Goal: Browse casually

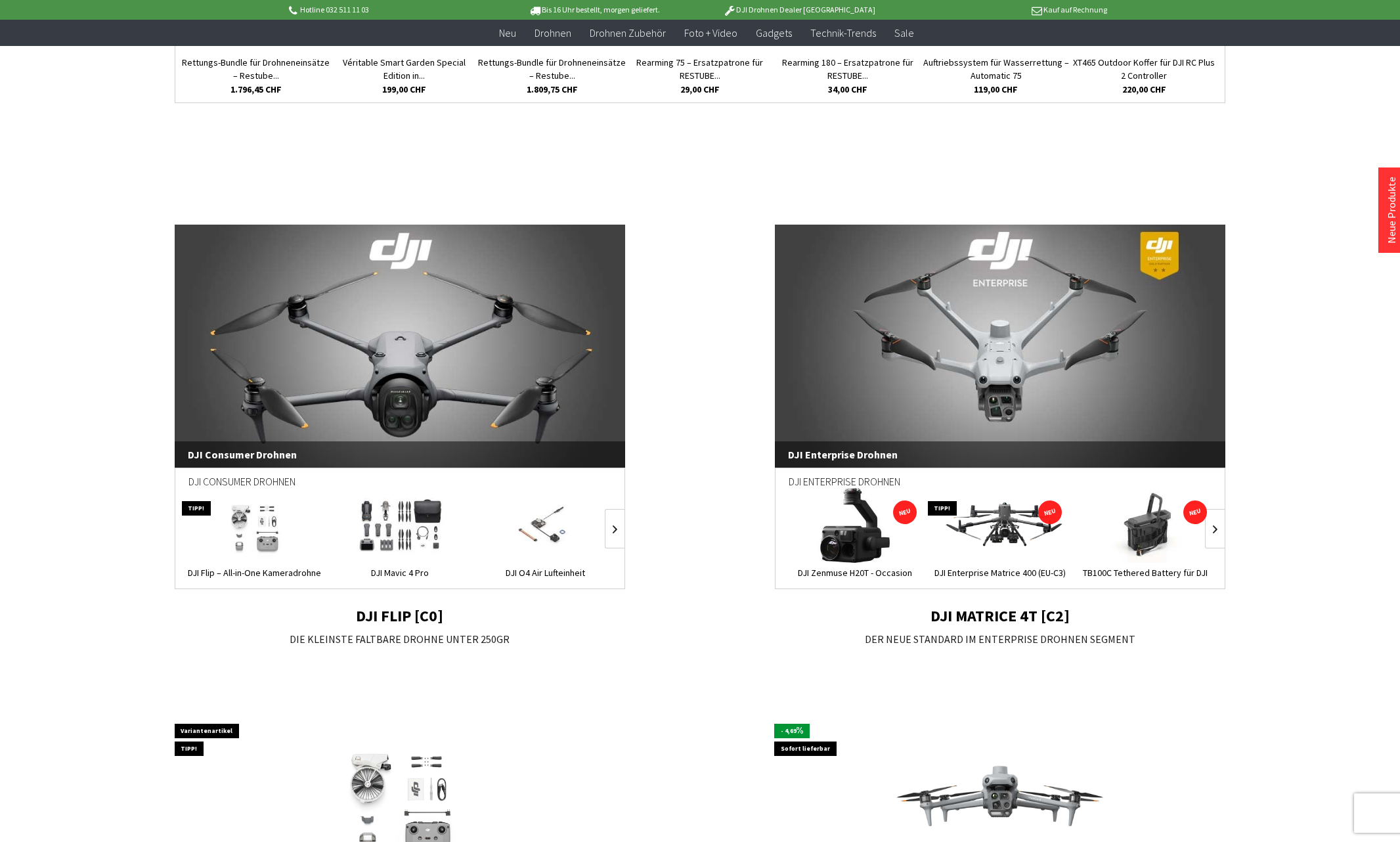
scroll to position [722, 0]
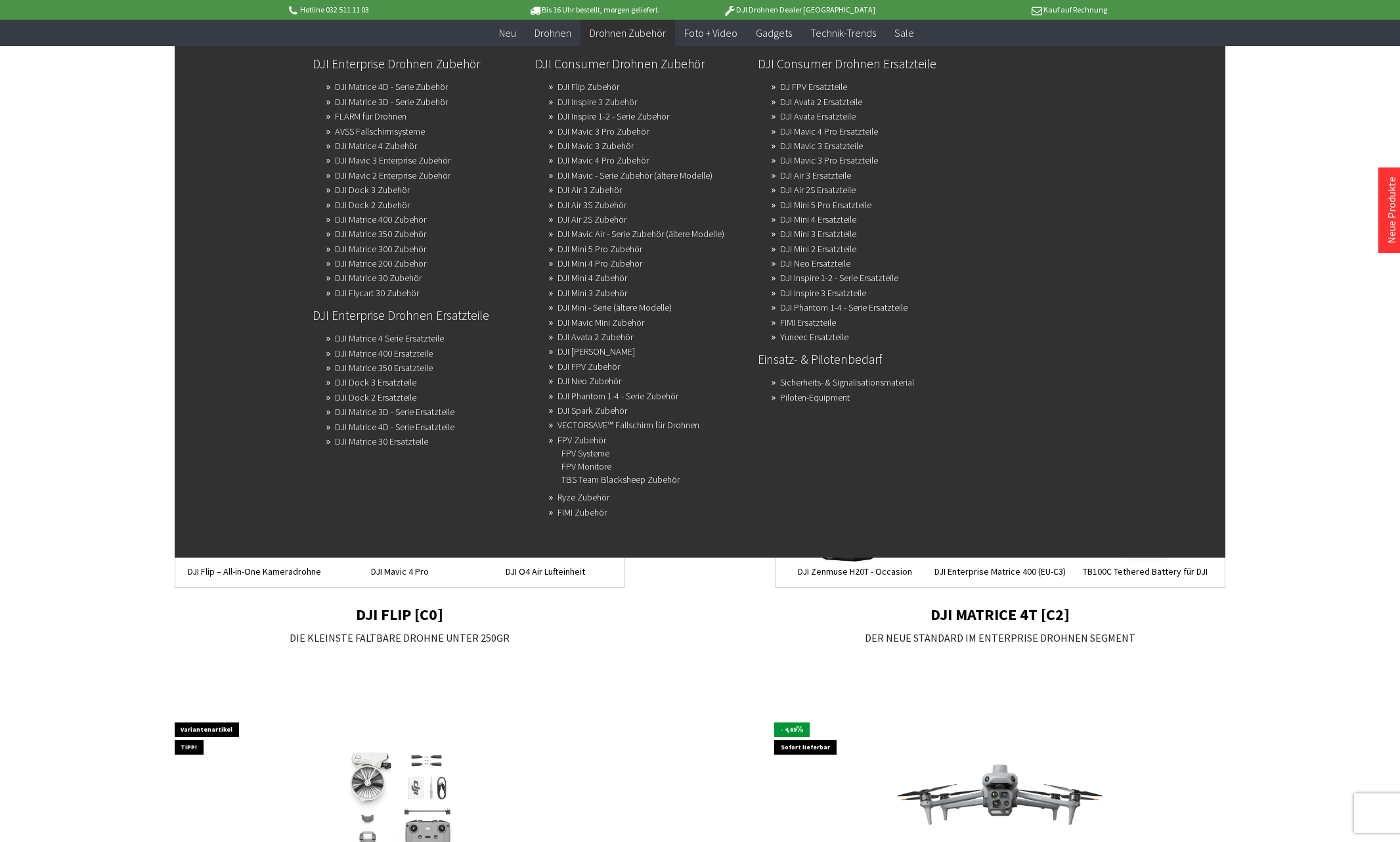
click at [599, 101] on link "DJI Inspire 3 Zubehör" at bounding box center [597, 102] width 79 height 18
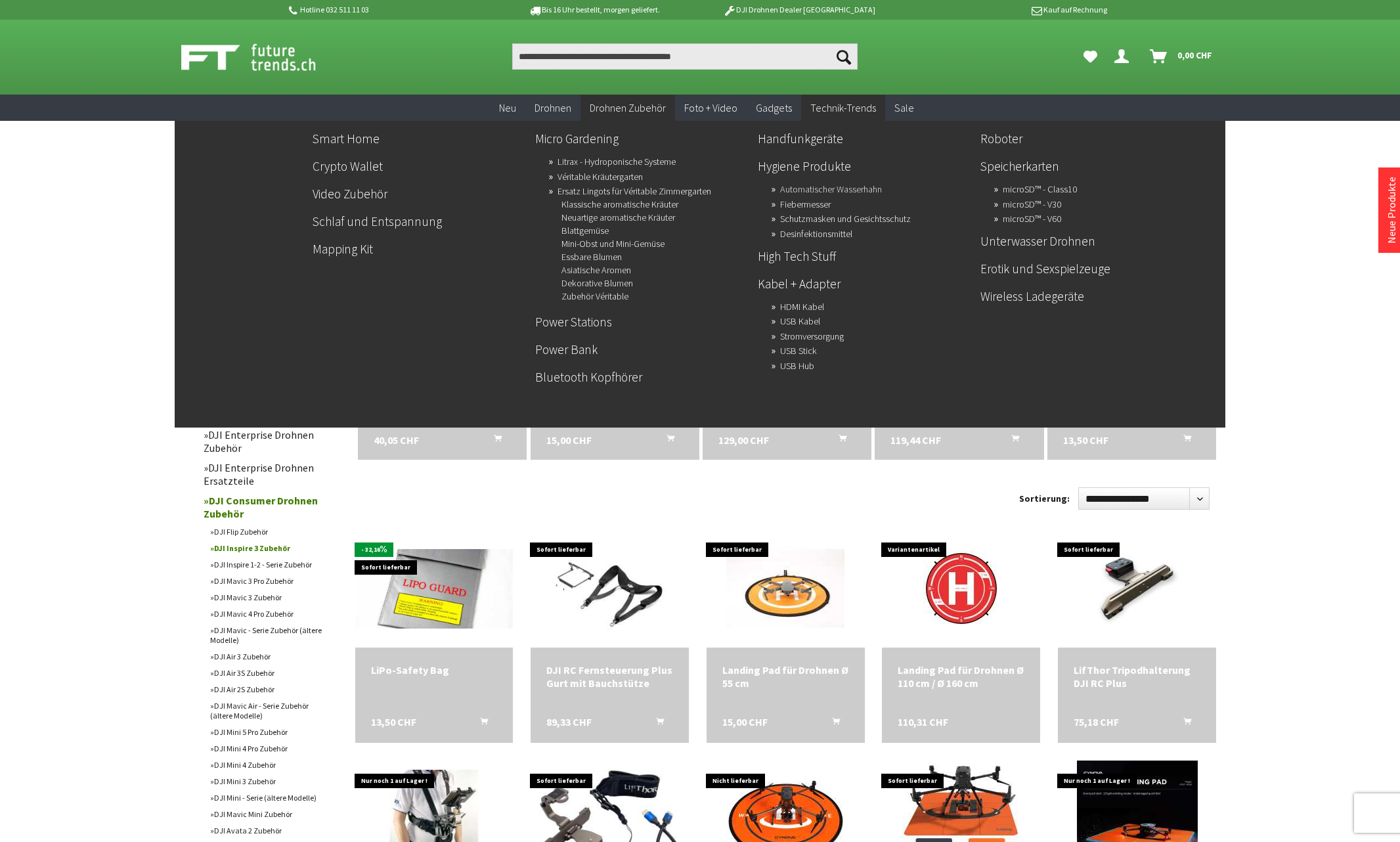
click at [805, 182] on link "Automatischer Wasserhahn" at bounding box center [830, 189] width 102 height 18
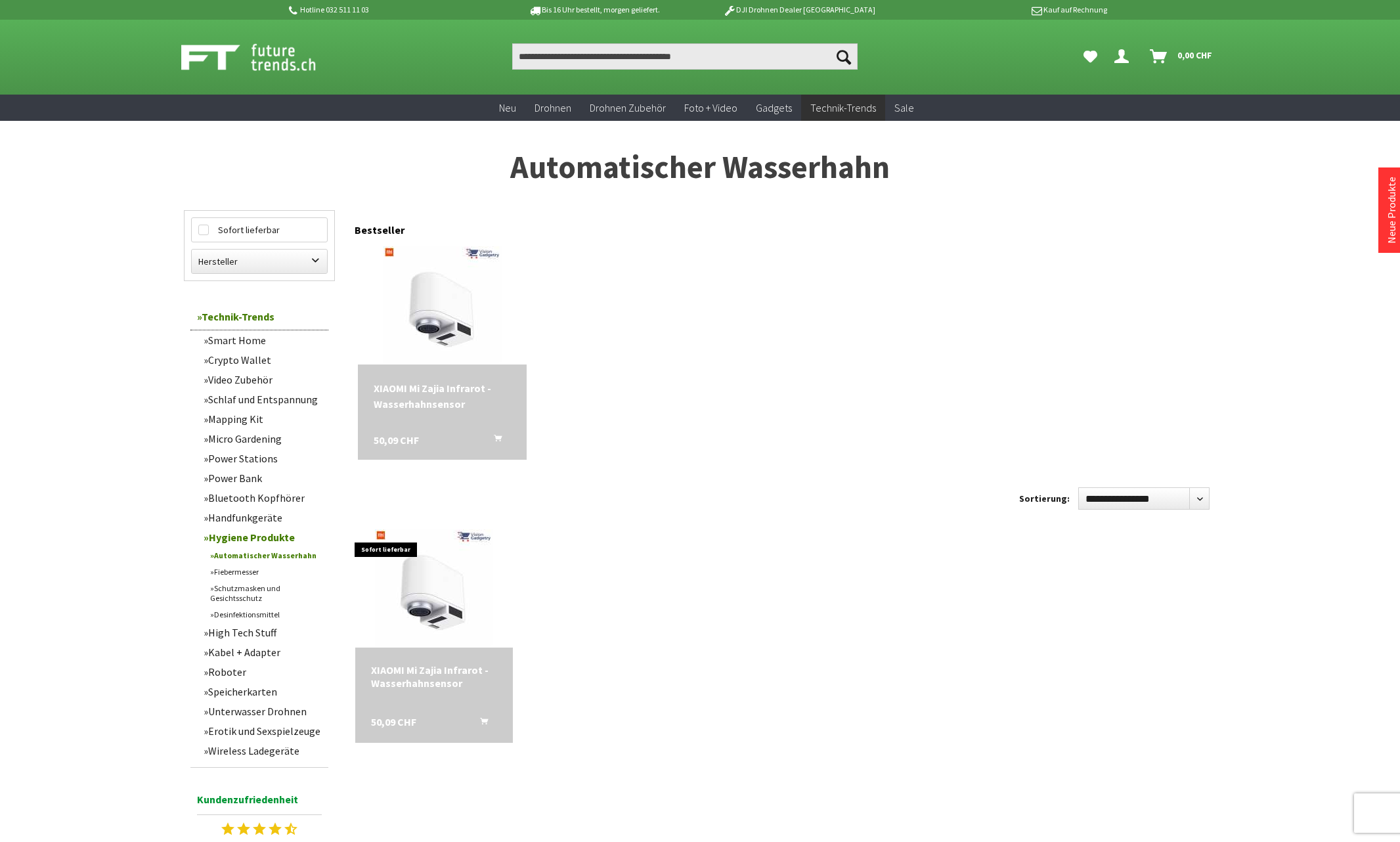
click at [211, 53] on img at bounding box center [263, 57] width 163 height 33
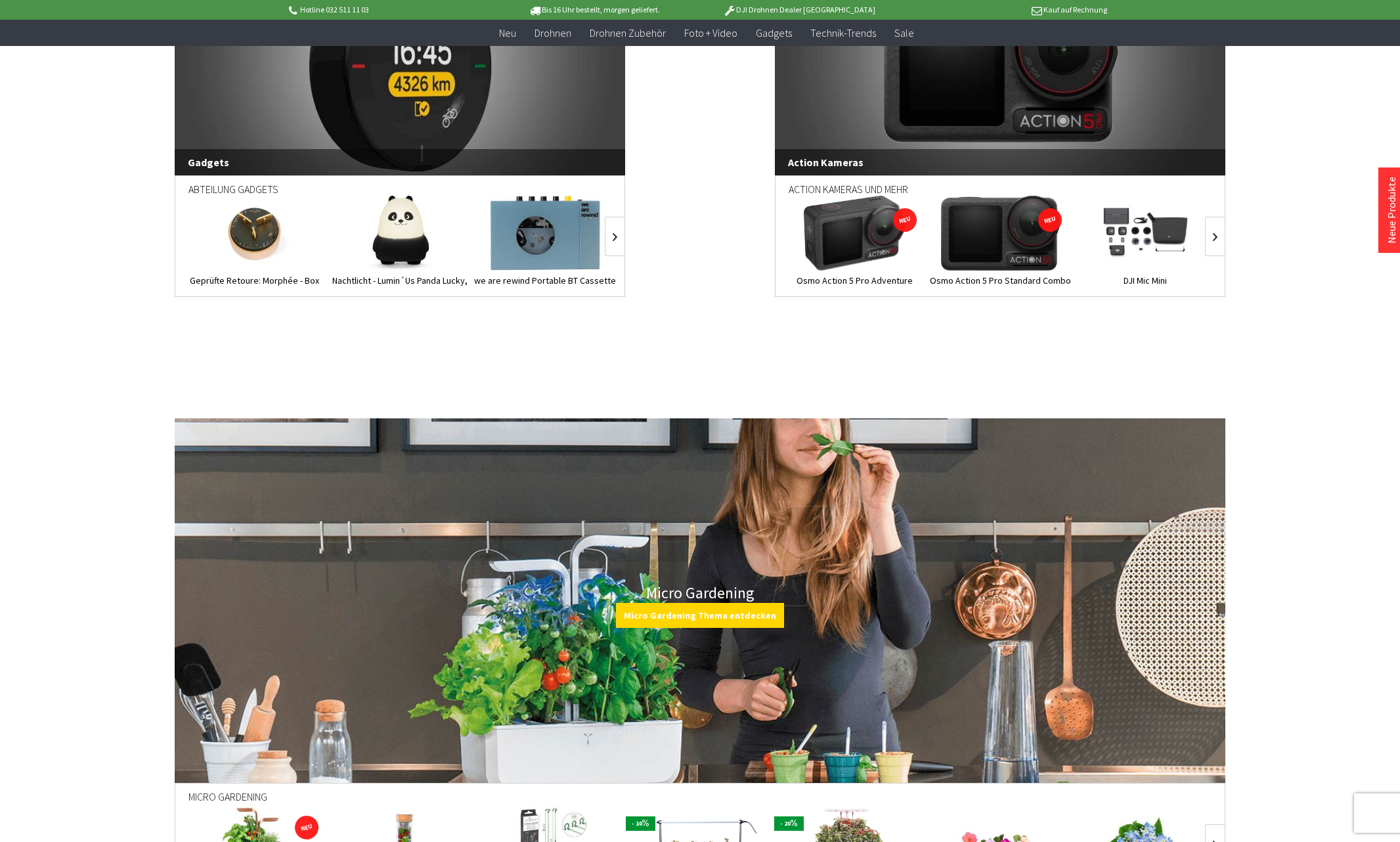
scroll to position [4831, 0]
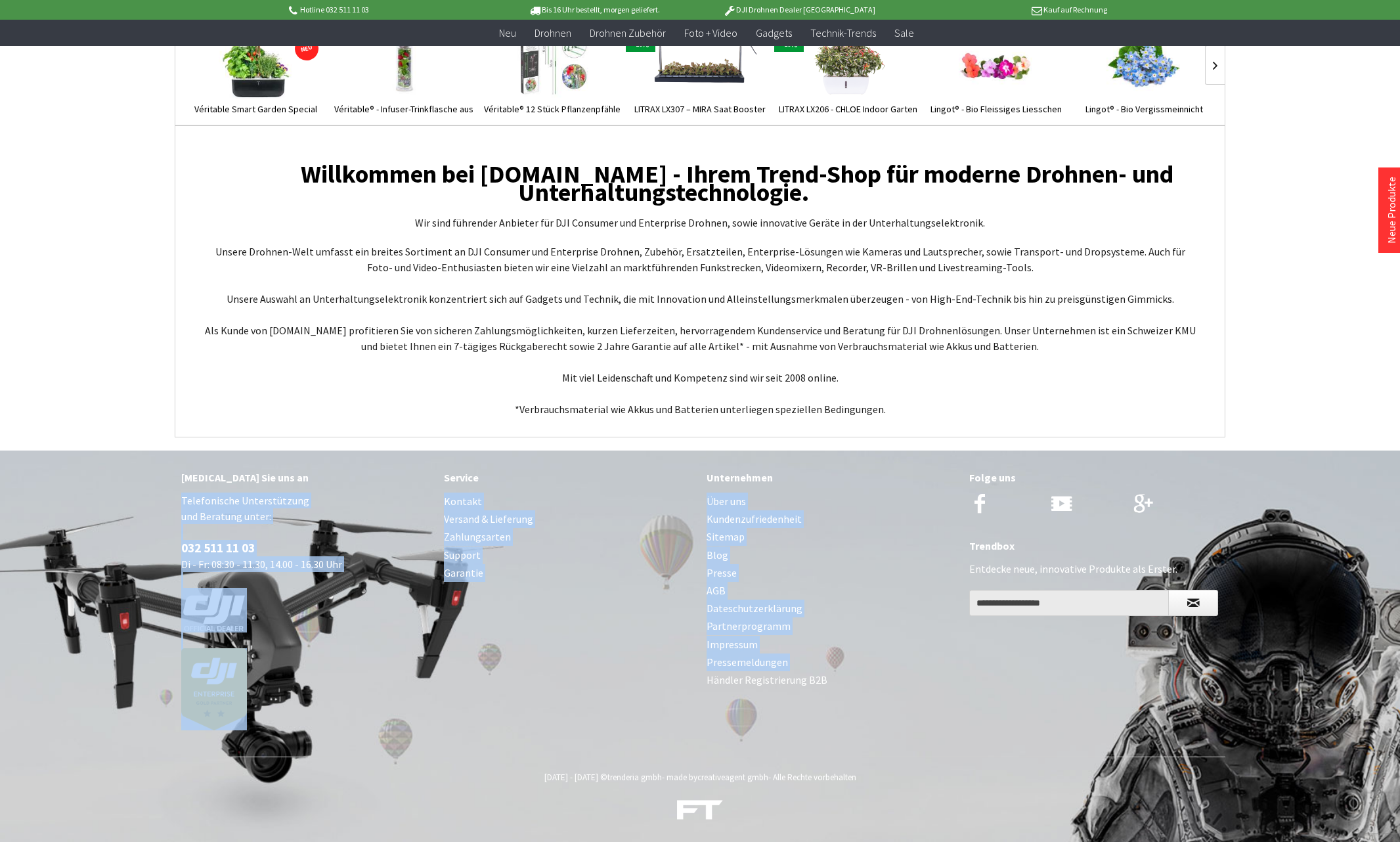
drag, startPoint x: 86, startPoint y: 455, endPoint x: 610, endPoint y: 706, distance: 581.0
click at [610, 706] on footer "[MEDICAL_DATA] Sie uns an Telefonische Unterstützung und Beratung unter: 032 51…" at bounding box center [700, 646] width 1400 height 391
drag, startPoint x: 610, startPoint y: 706, endPoint x: 522, endPoint y: 710, distance: 88.1
click at [522, 710] on div "[MEDICAL_DATA] Sie uns an Telefonische Unterstützung und Beratung unter: 032 51…" at bounding box center [699, 603] width 1050 height 307
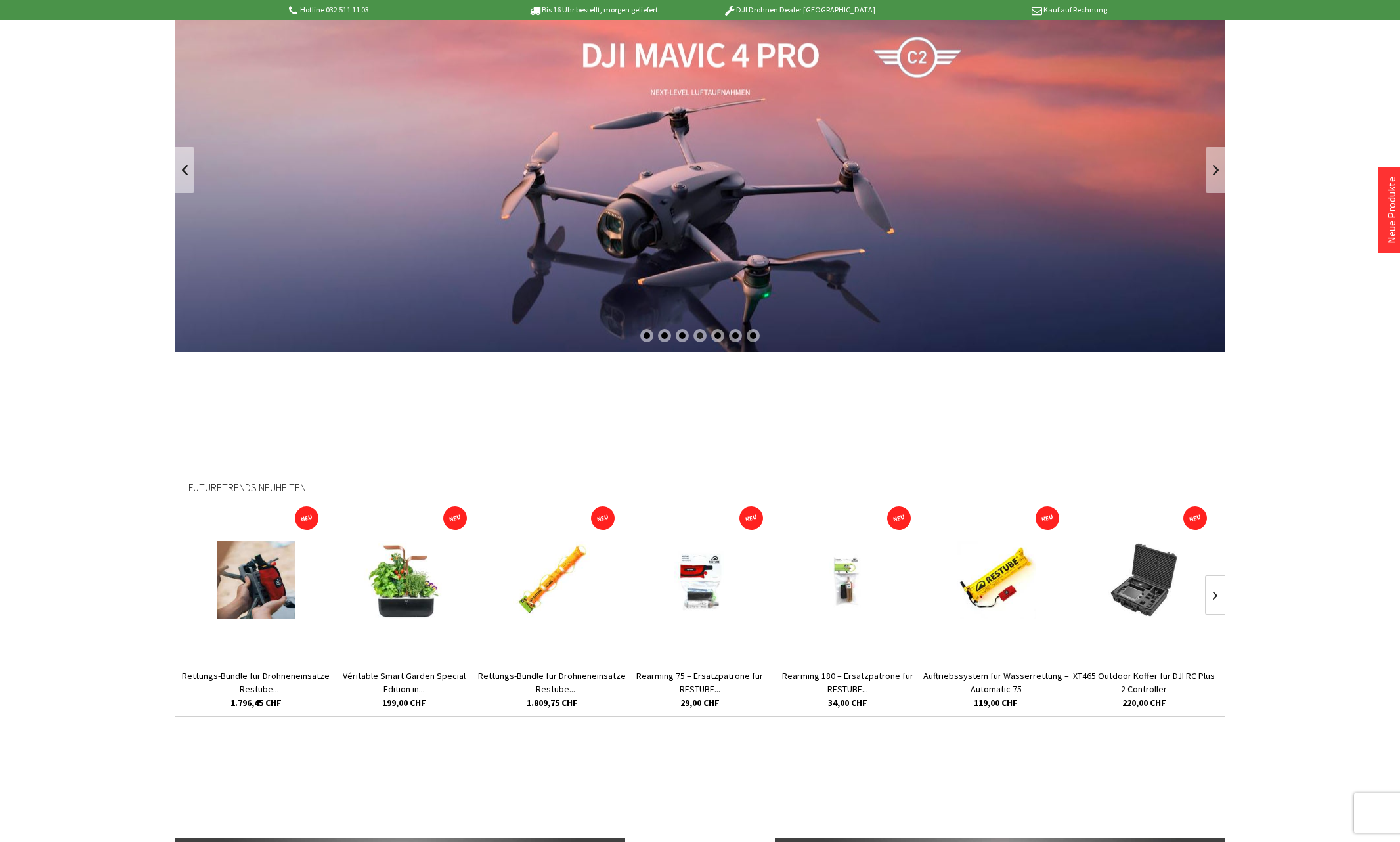
scroll to position [0, 0]
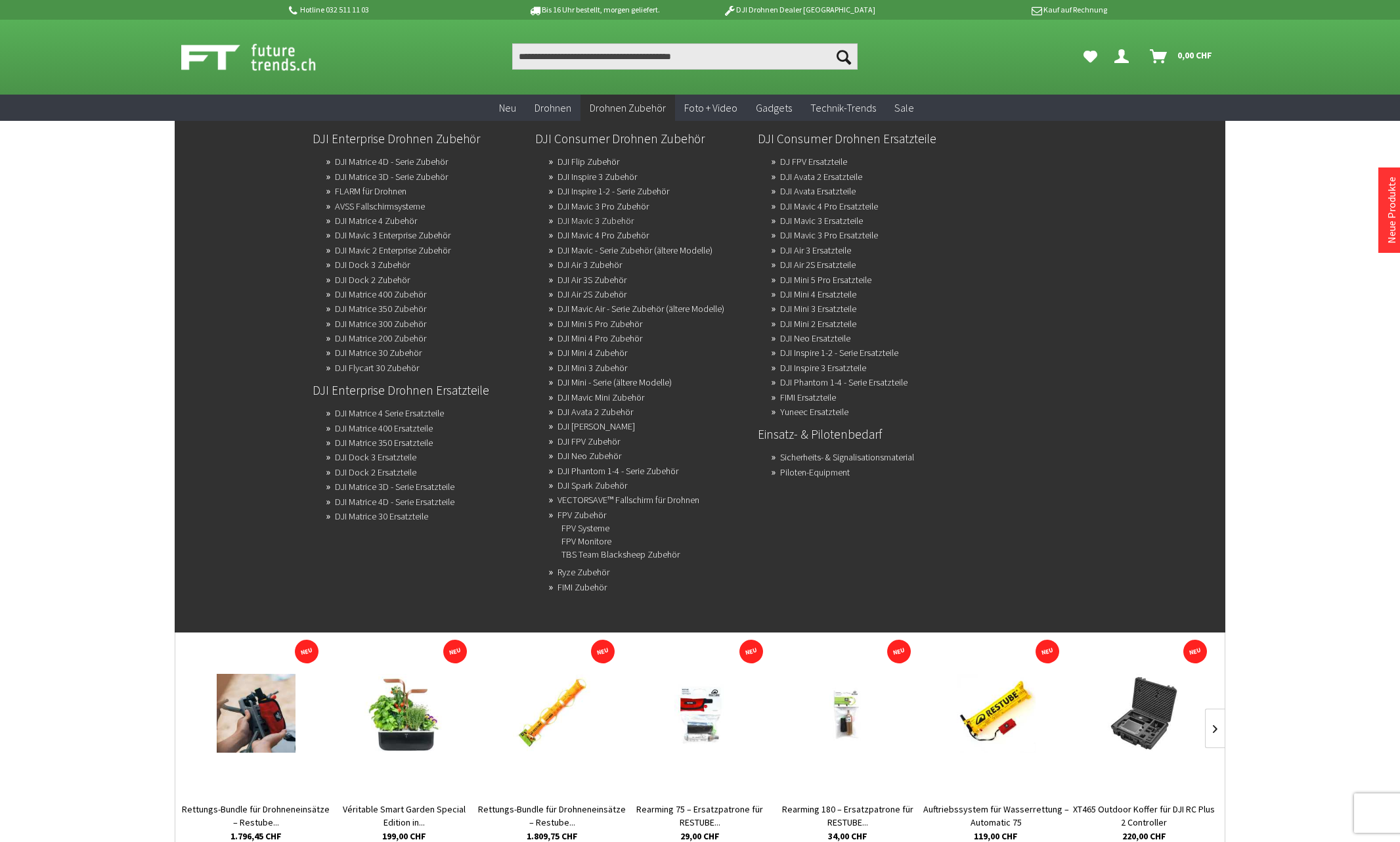
click at [590, 219] on link "DJI Mavic 3 Zubehör" at bounding box center [595, 220] width 76 height 18
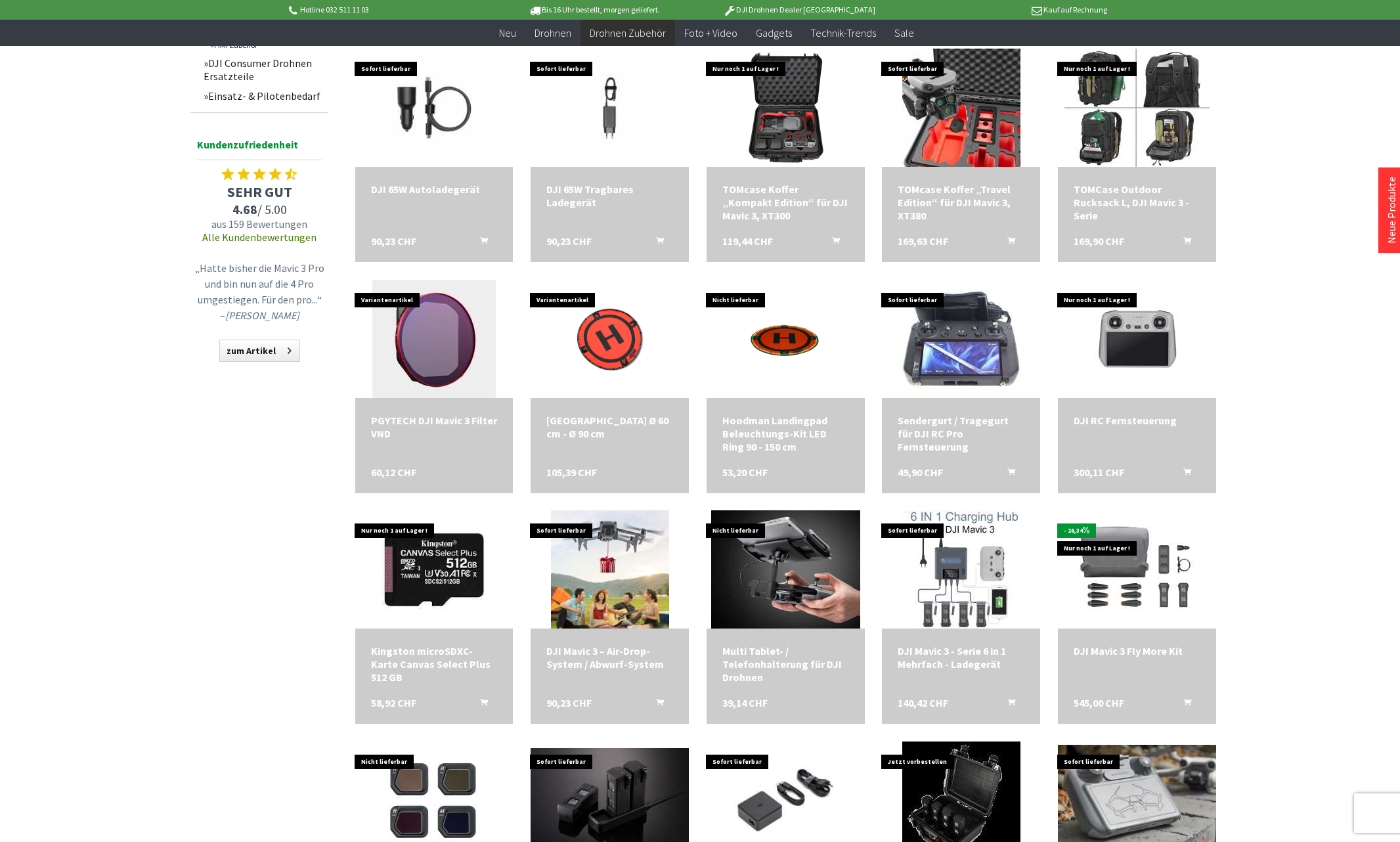
scroll to position [918, 0]
click at [632, 443] on div "Hoodman Landeplatz Ø 60 cm - Ø 90 cm 105,39 CHF" at bounding box center [610, 445] width 158 height 95
click at [613, 411] on div "Hoodman Landeplatz Ø 60 cm - Ø 90 cm 105,39 CHF" at bounding box center [610, 445] width 158 height 95
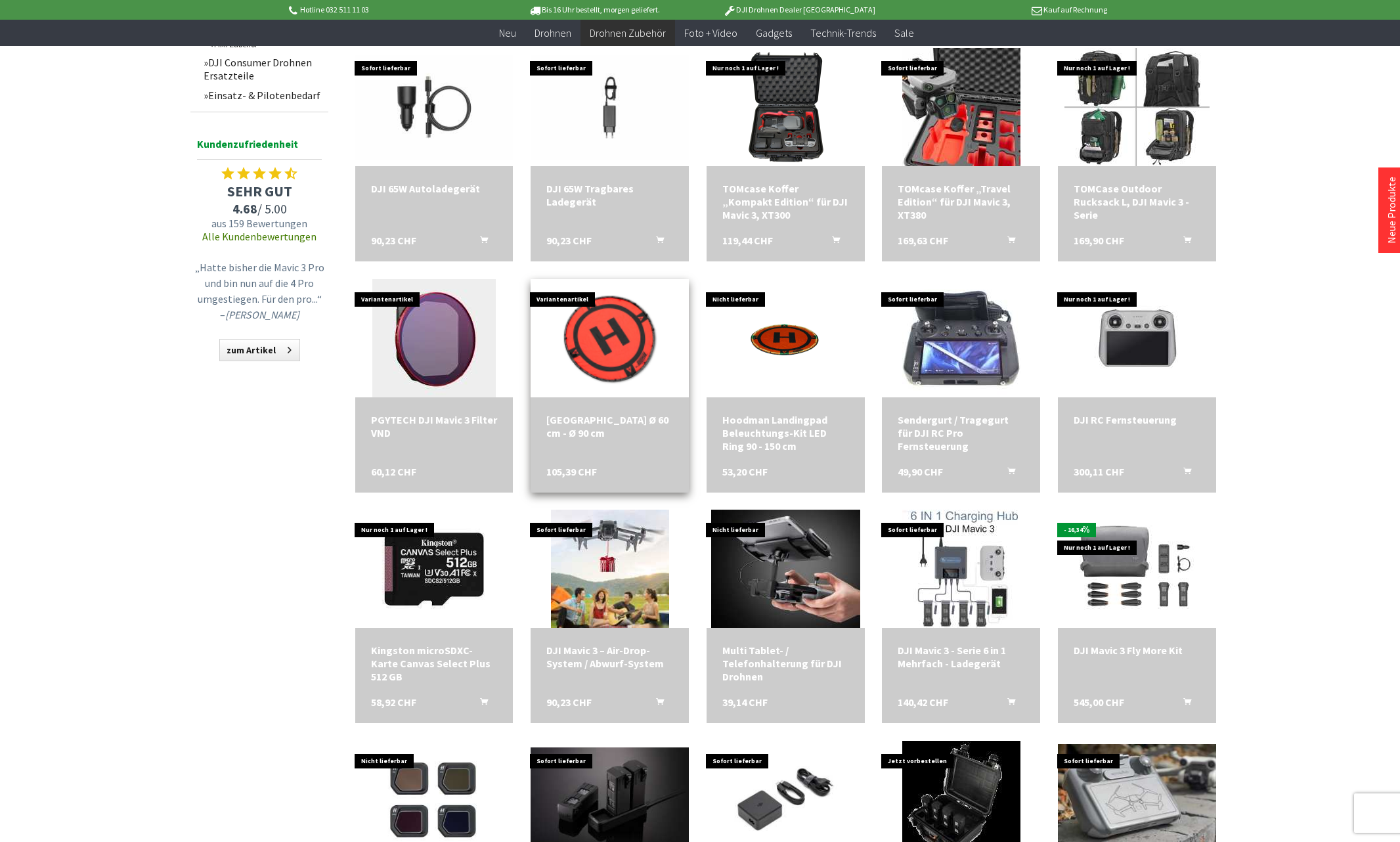
click at [612, 320] on img at bounding box center [610, 338] width 166 height 166
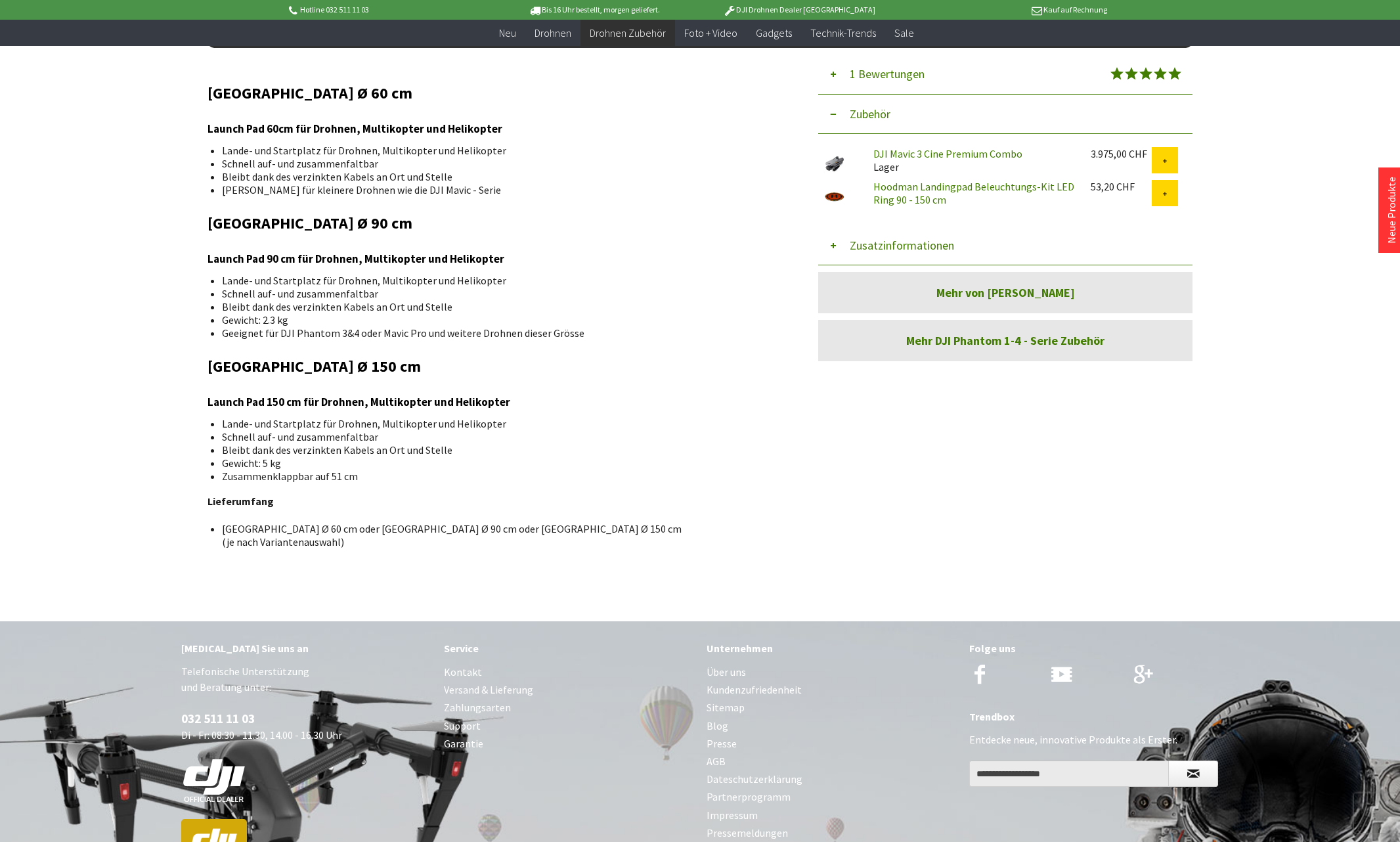
scroll to position [631, 0]
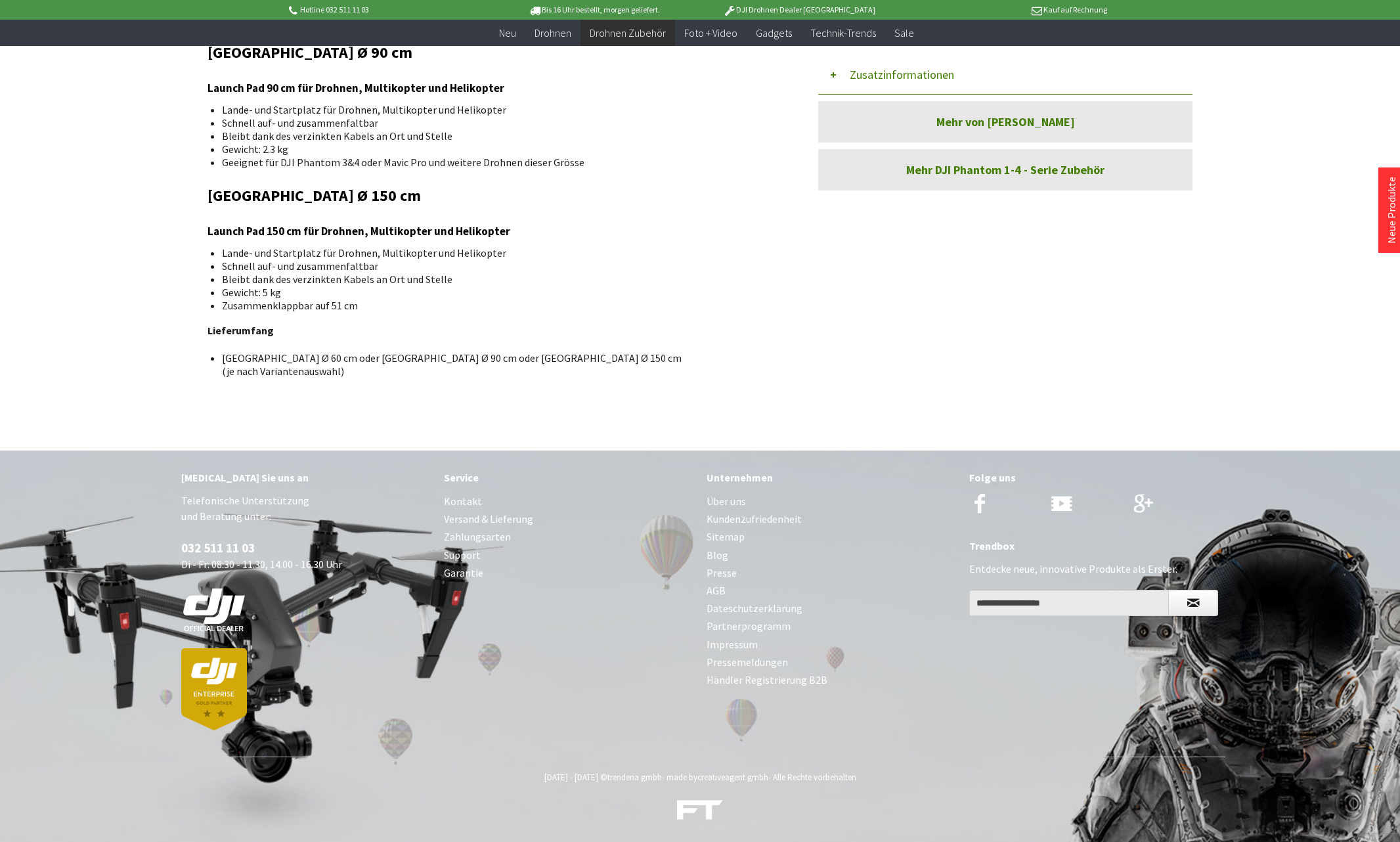
drag, startPoint x: 662, startPoint y: 467, endPoint x: 855, endPoint y: 764, distance: 354.2
click at [855, 764] on div "[MEDICAL_DATA] Sie uns an Telefonische Unterstützung und Beratung unter: 032 51…" at bounding box center [699, 646] width 1050 height 391
drag, startPoint x: 855, startPoint y: 764, endPoint x: 756, endPoint y: 744, distance: 101.0
click at [756, 744] on div "[MEDICAL_DATA] Sie uns an Telefonische Unterstützung und Beratung unter: 032 51…" at bounding box center [699, 603] width 1050 height 307
drag, startPoint x: 850, startPoint y: 739, endPoint x: 614, endPoint y: 456, distance: 368.5
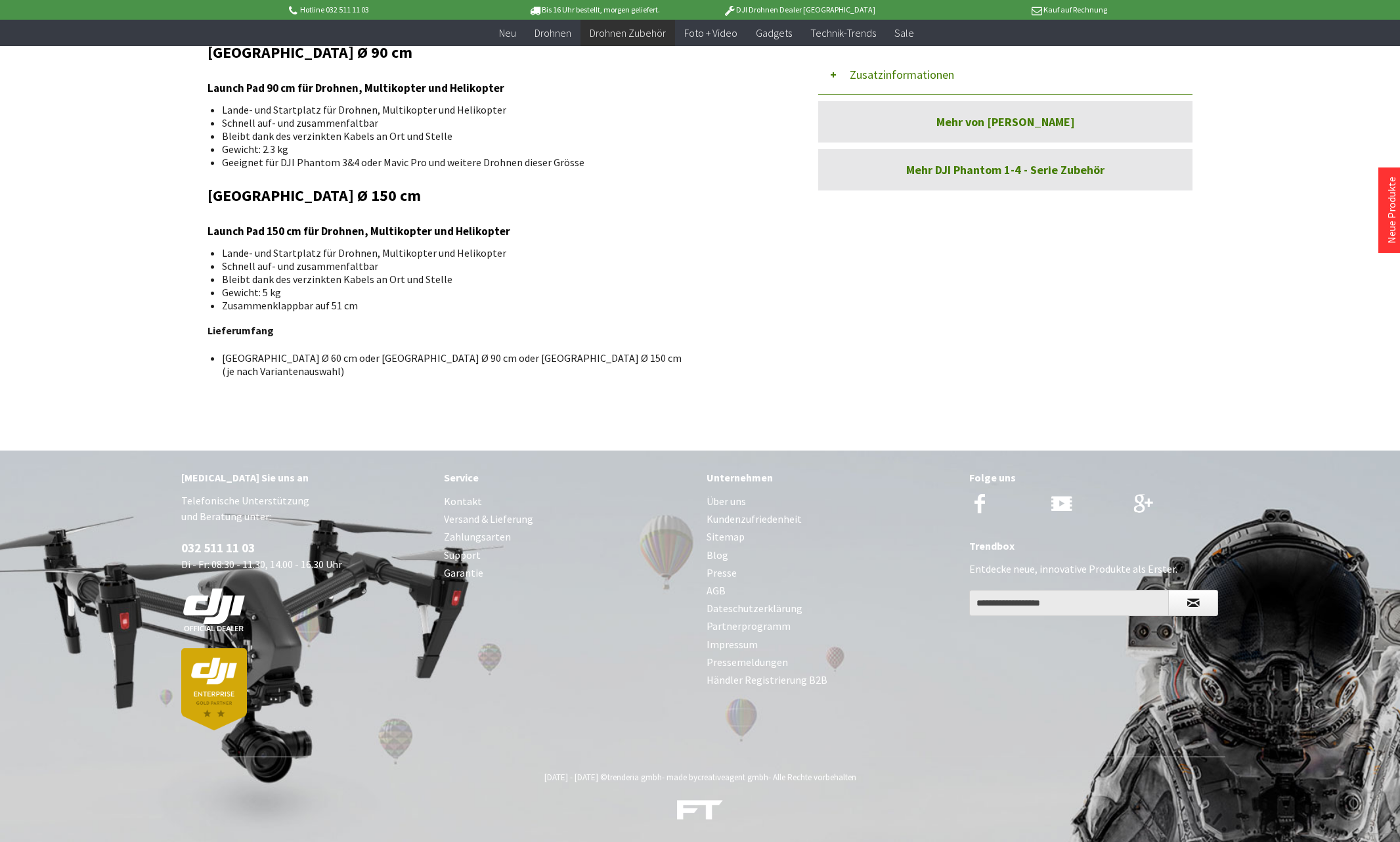
click at [614, 456] on div "[MEDICAL_DATA] Sie uns an Telefonische Unterstützung und Beratung unter: 032 51…" at bounding box center [699, 603] width 1050 height 307
drag, startPoint x: 614, startPoint y: 456, endPoint x: 562, endPoint y: 397, distance: 78.6
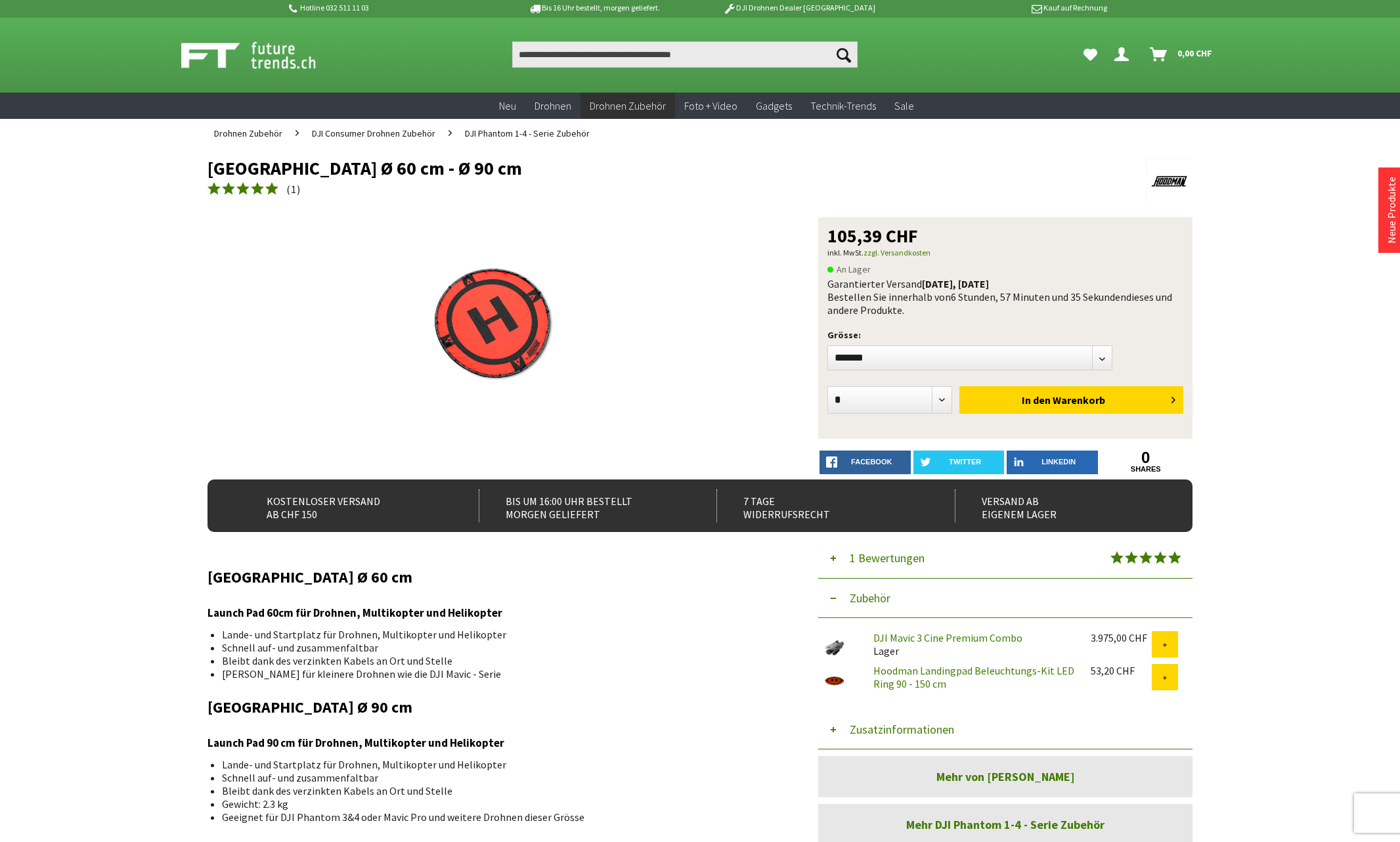
scroll to position [0, 0]
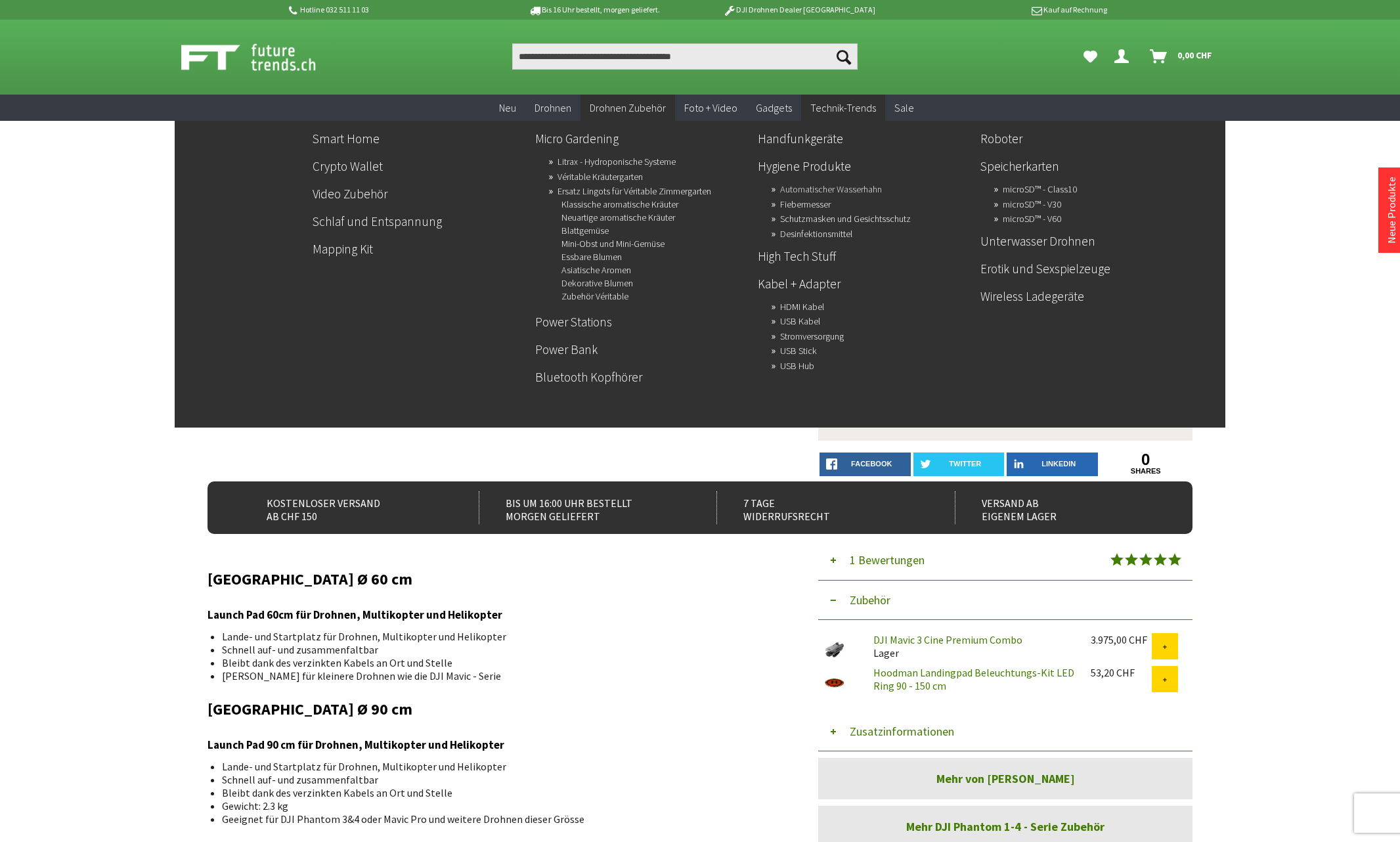
click at [805, 193] on link "Automatischer Wasserhahn" at bounding box center [830, 189] width 102 height 18
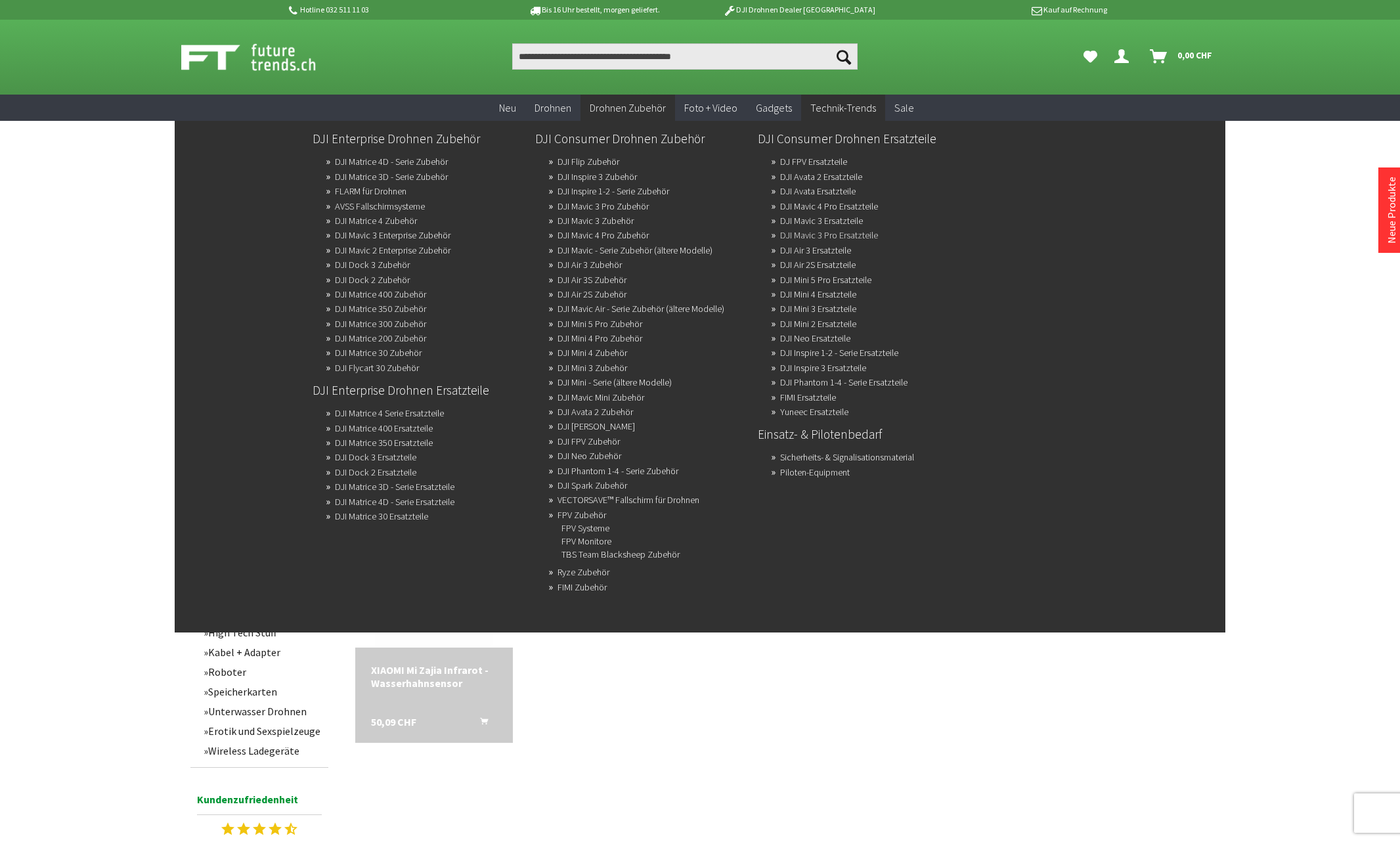
click at [830, 229] on link "DJI Mavic 3 Pro Ersatzteile" at bounding box center [829, 235] width 98 height 18
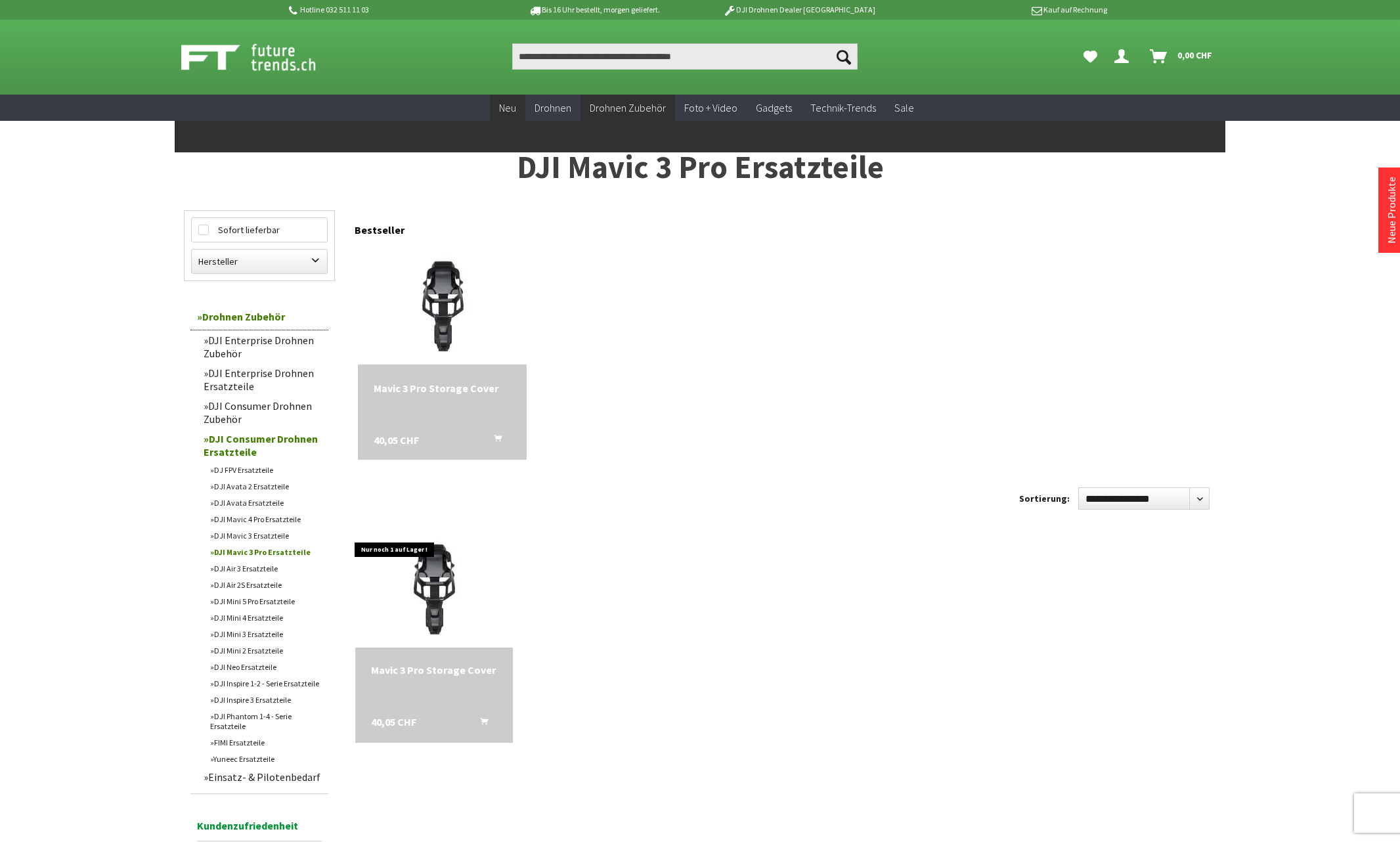
click at [511, 112] on span "Neu" at bounding box center [507, 107] width 17 height 13
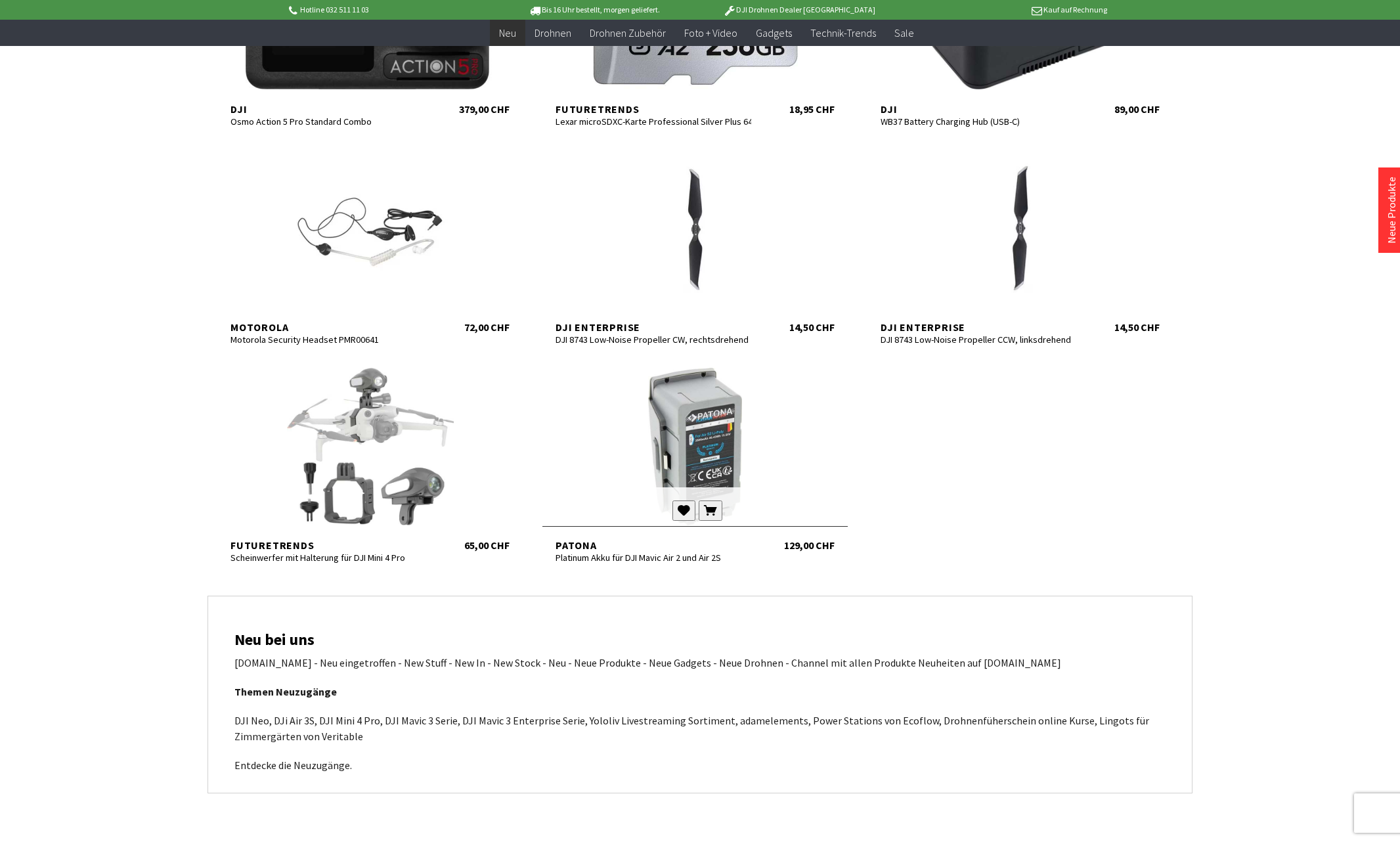
scroll to position [4929, 0]
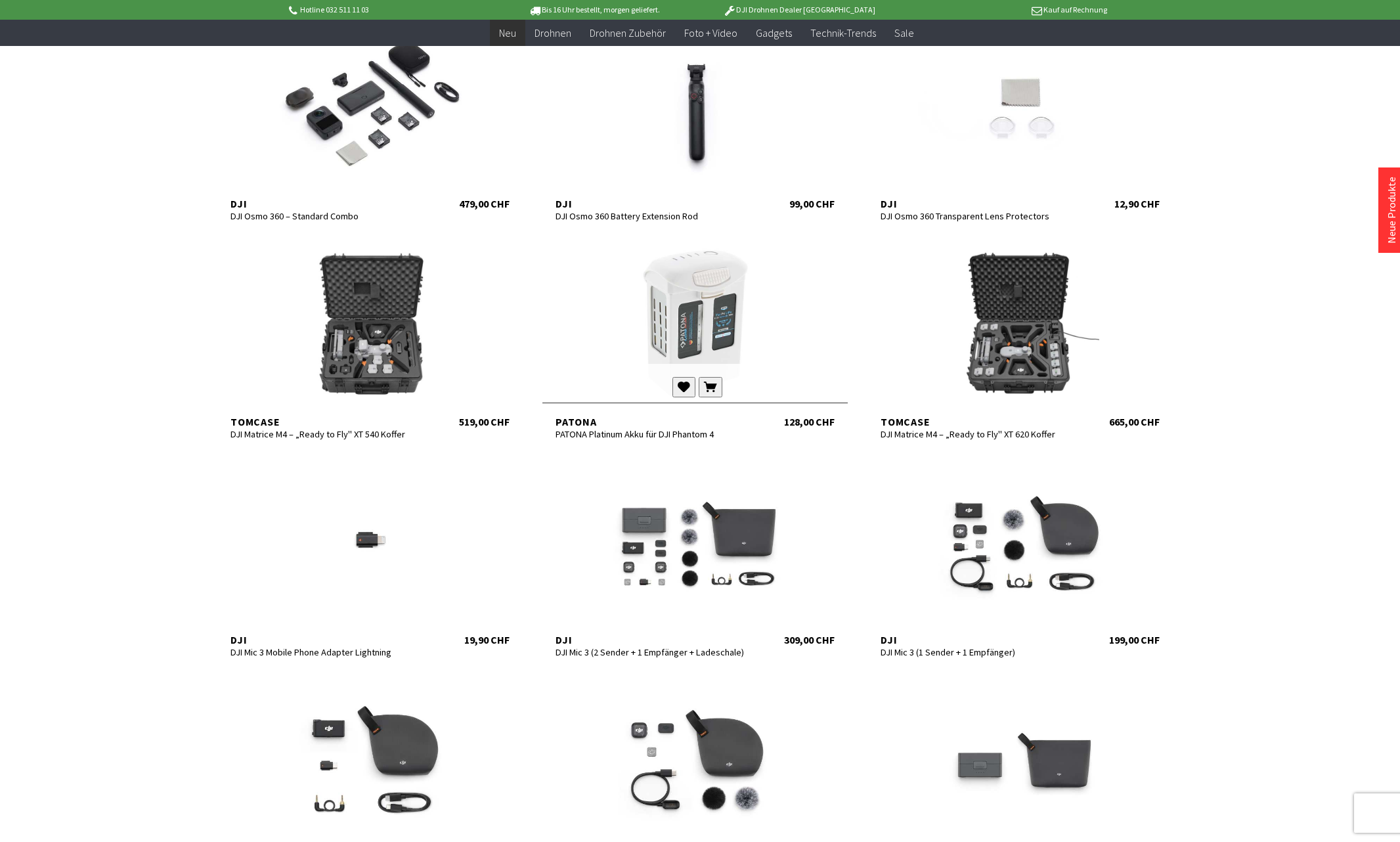
scroll to position [1579, 0]
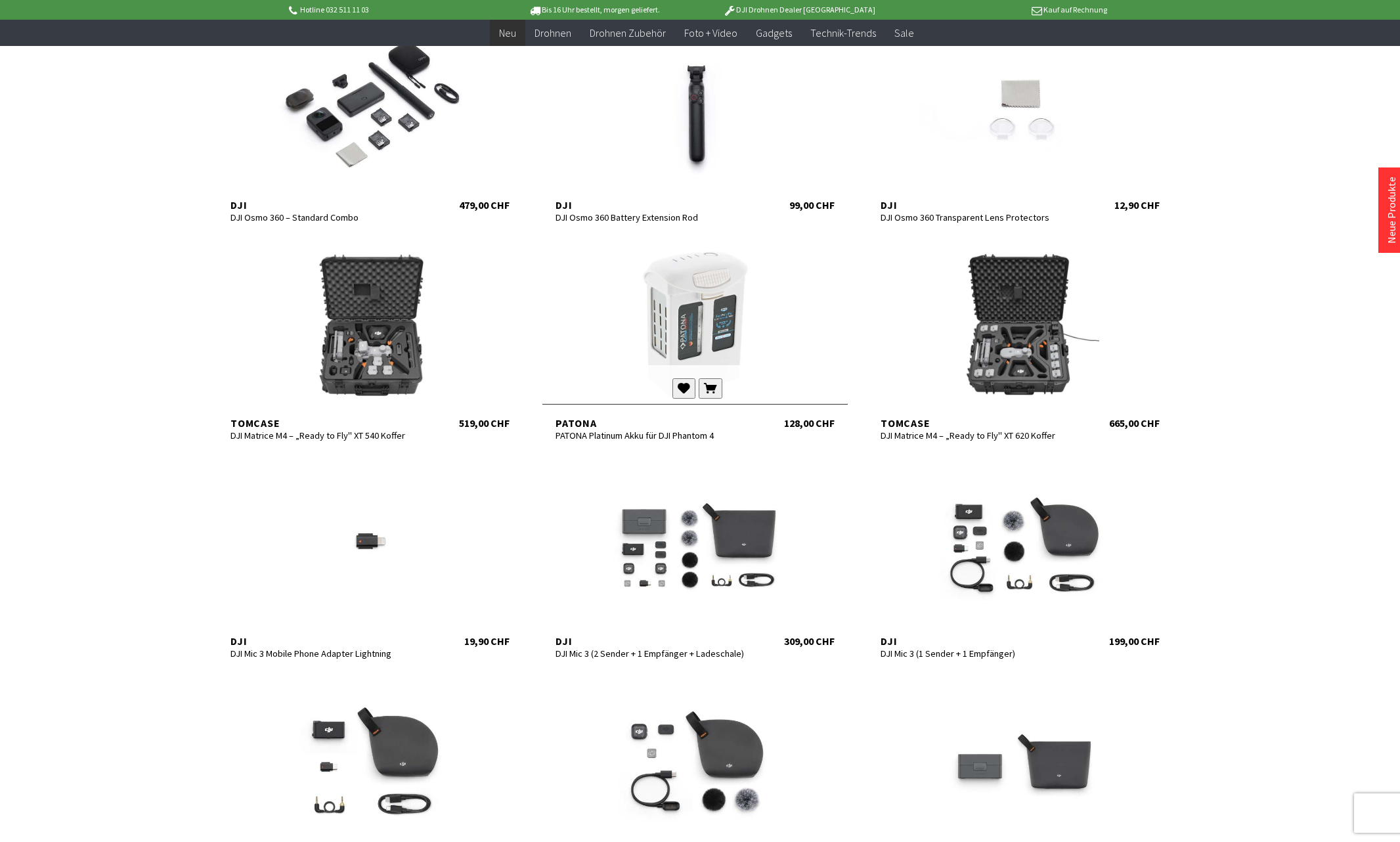
click at [693, 299] on div at bounding box center [695, 324] width 306 height 158
